Goal: Transaction & Acquisition: Purchase product/service

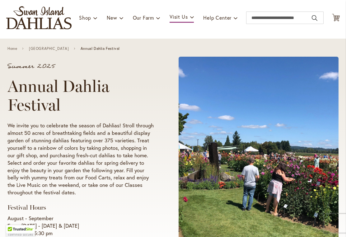
scroll to position [57, 0]
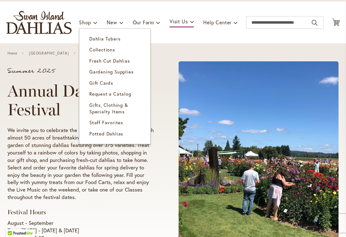
click at [118, 106] on span "Gifts, Clothing & Specialty Items" at bounding box center [108, 108] width 39 height 13
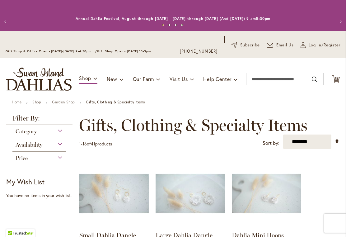
click at [24, 130] on span "Category" at bounding box center [26, 131] width 21 height 7
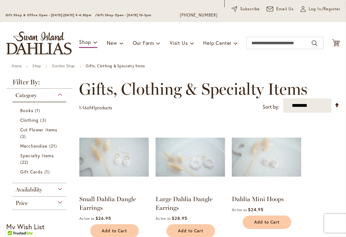
scroll to position [37, 0]
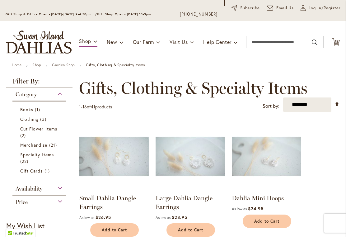
click at [41, 143] on span "Merchandise" at bounding box center [33, 145] width 27 height 6
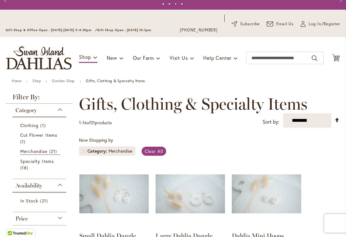
scroll to position [10, 0]
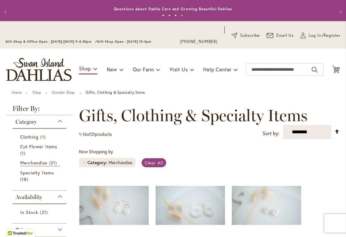
click at [33, 149] on link "Cut Flower Items 1 item" at bounding box center [40, 149] width 40 height 13
